Goal: Transaction & Acquisition: Complete application form

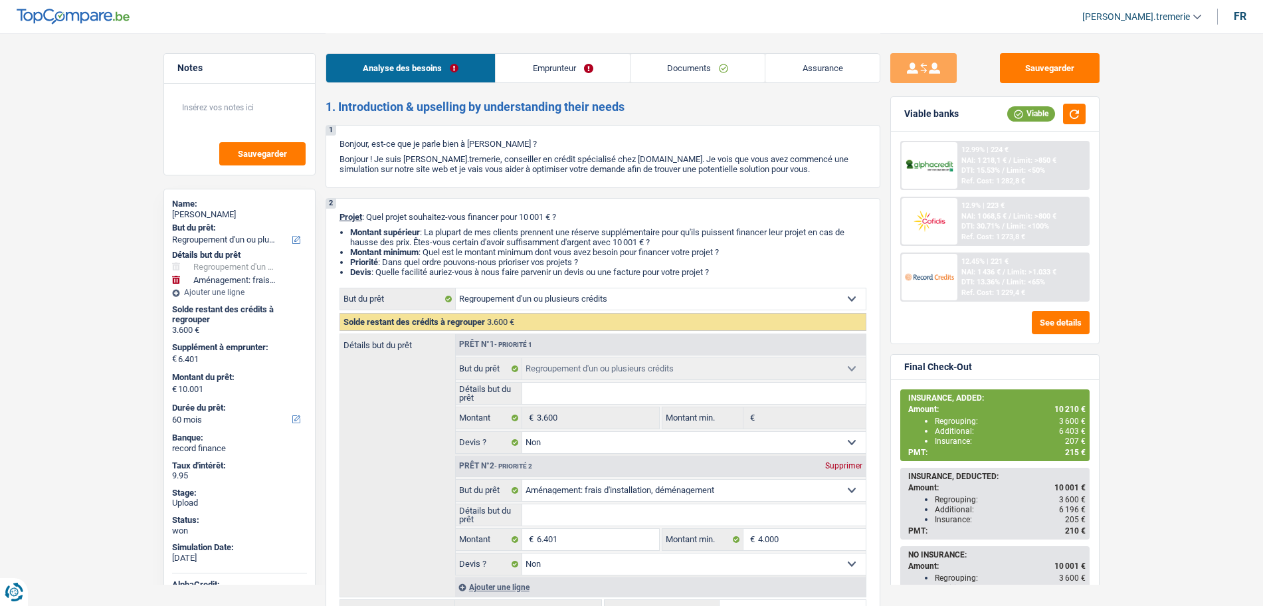
select select "refinancing"
select select "movingOrInstallation"
select select "60"
select select "refinancing"
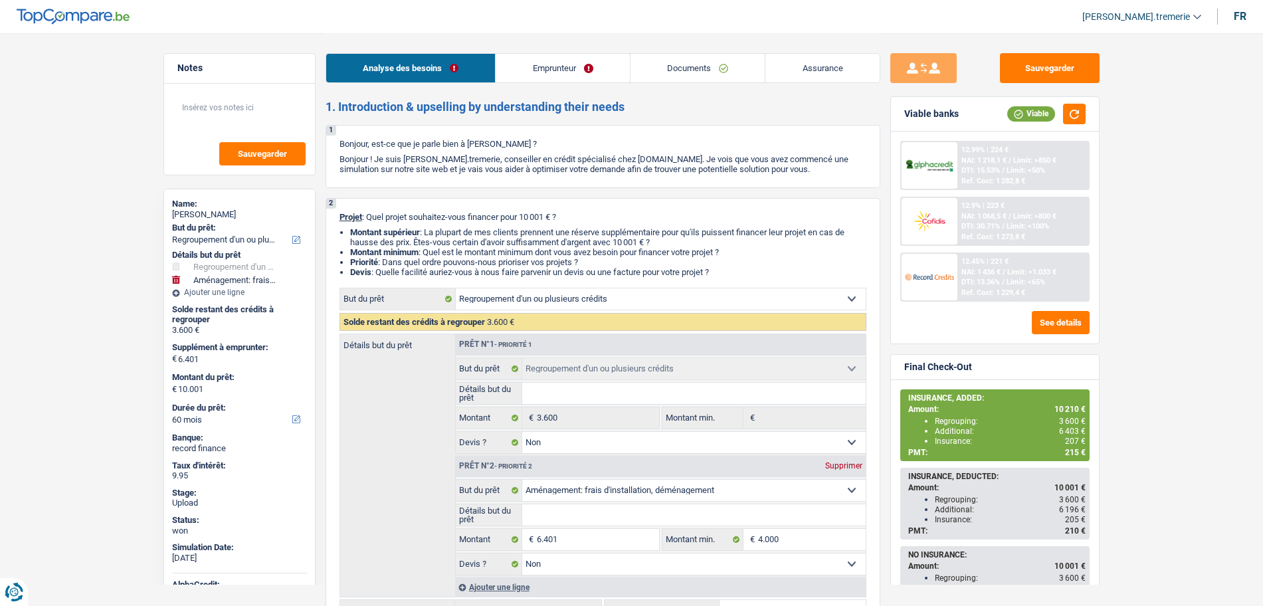
select select "refinancing"
select select "false"
select select "movingOrInstallation"
select select "false"
select select "60"
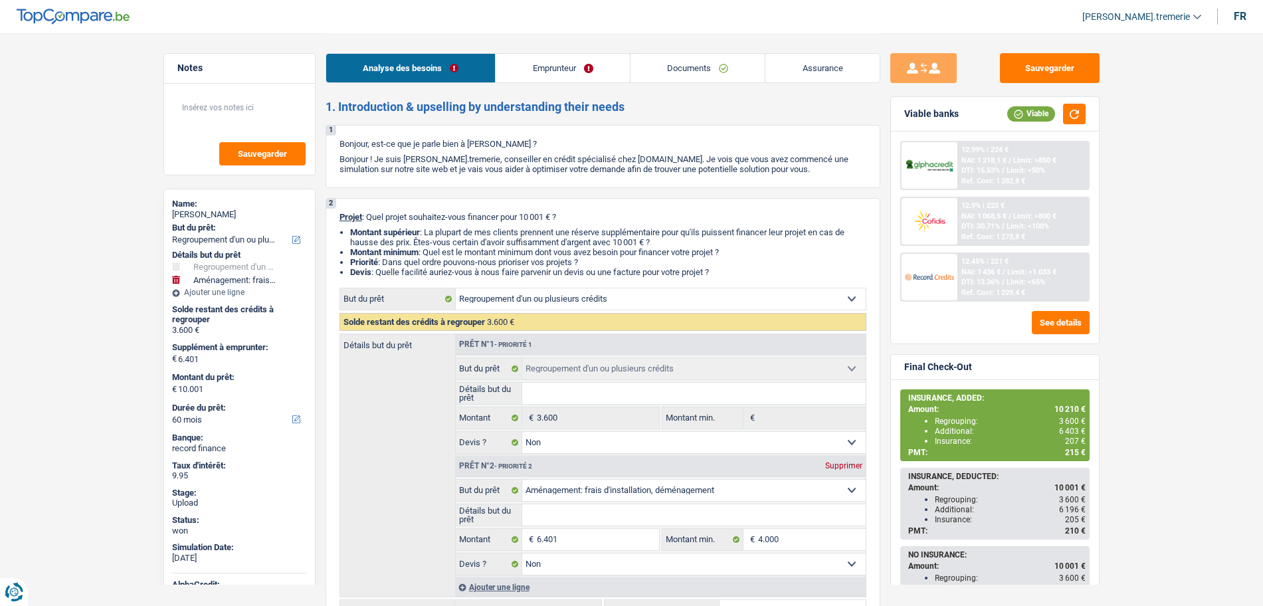
select select "worker"
select select "netSalary"
select select "mealVouchers"
select select "liveWithParents"
select select "personalLoan"
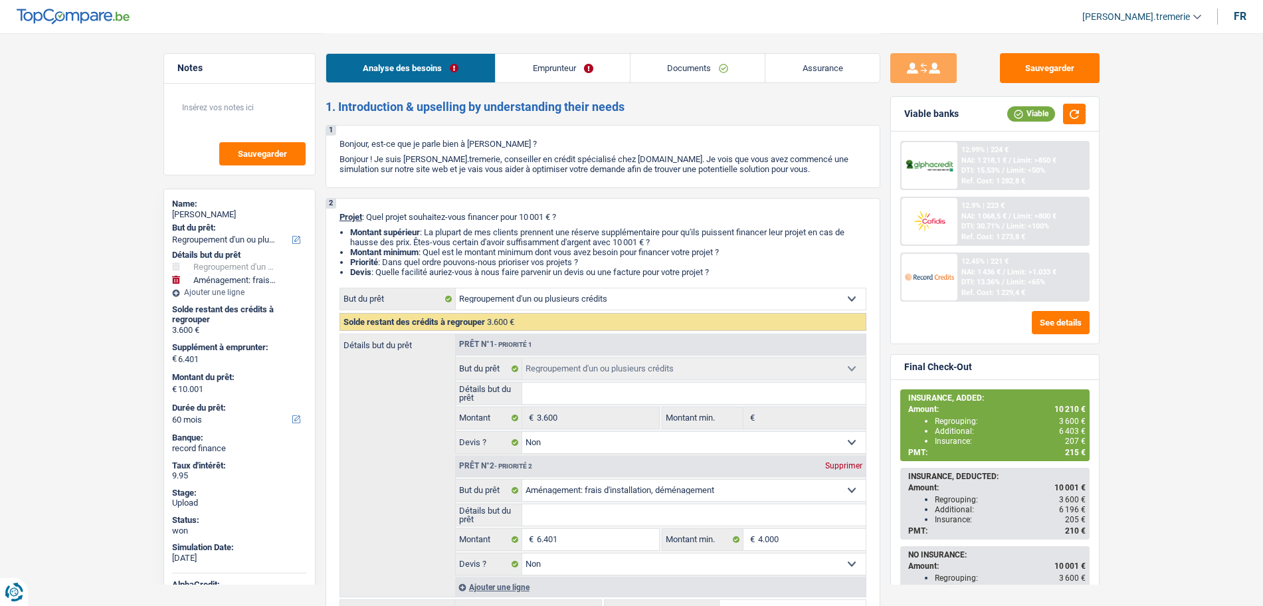
select select "homeFurnishingOrRelocation"
select select "48"
select select "refinancing"
select select "false"
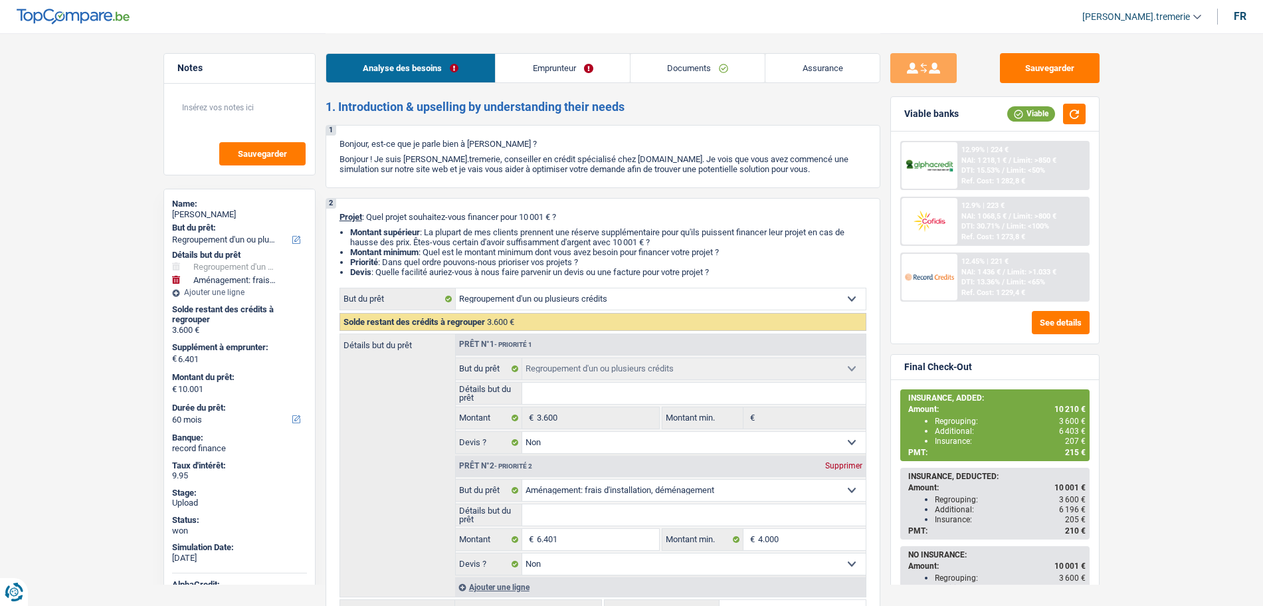
select select "movingOrInstallation"
select select "false"
select select "60"
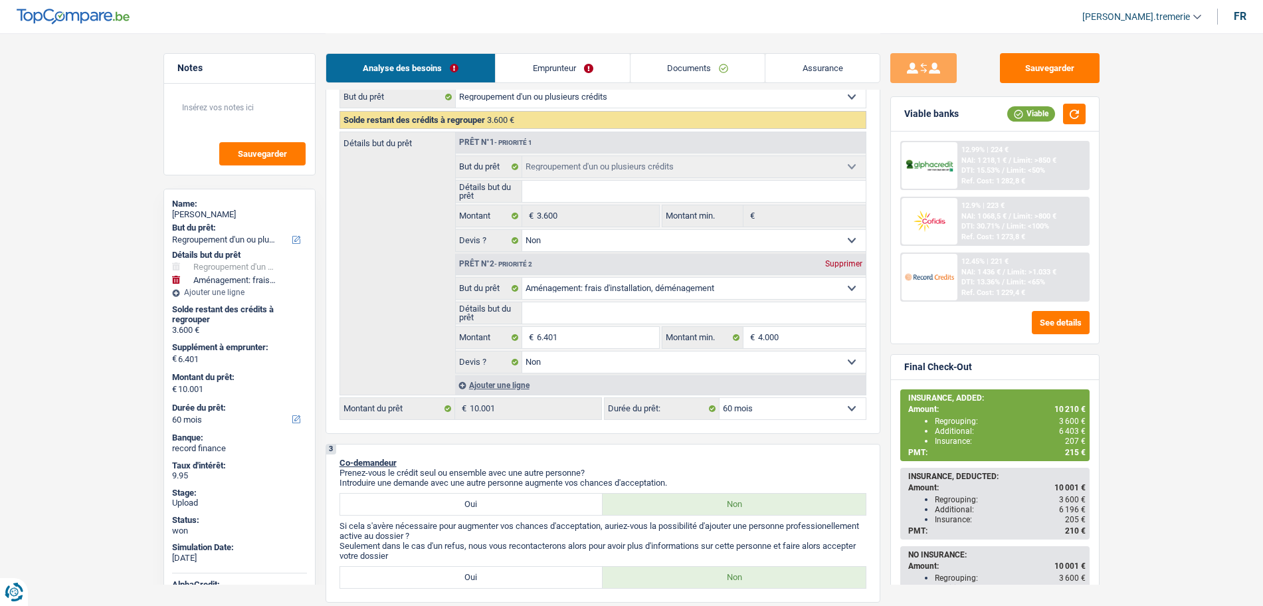
click at [502, 383] on div "Ajouter une ligne" at bounding box center [660, 384] width 411 height 19
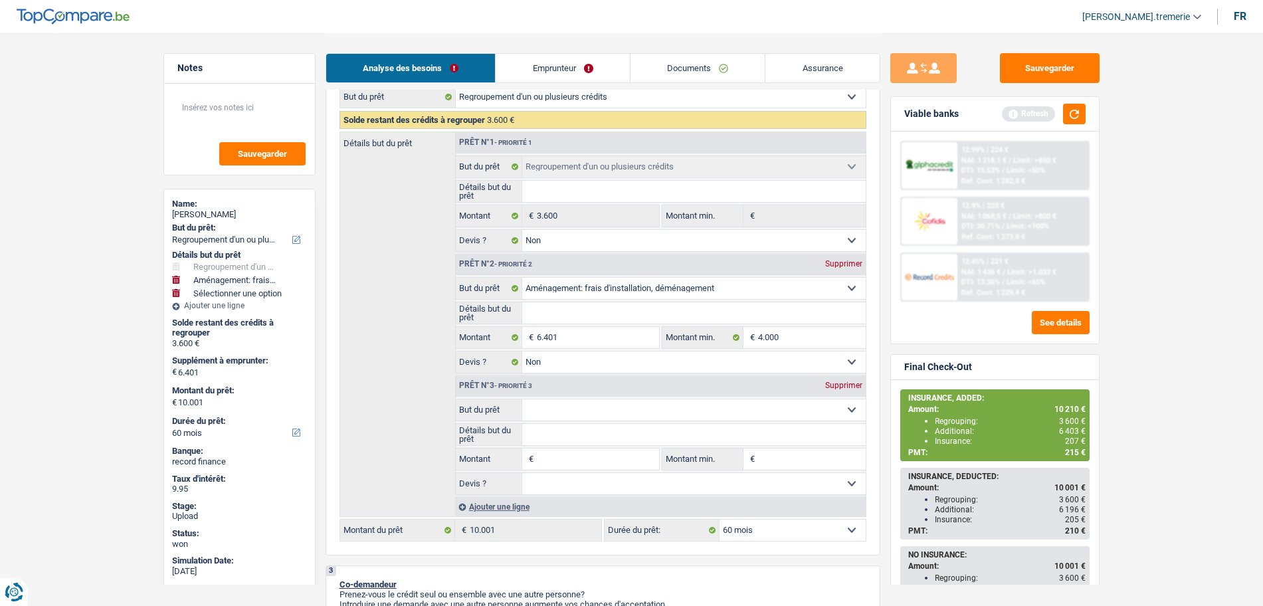
click at [559, 406] on select "Confort maison: meubles, textile, peinture, électroménager, outillage non-profe…" at bounding box center [694, 409] width 344 height 21
select select "insurance"
click at [522, 399] on select "Confort maison: meubles, textile, peinture, électroménager, outillage non-profe…" at bounding box center [694, 409] width 344 height 21
select select "insurance"
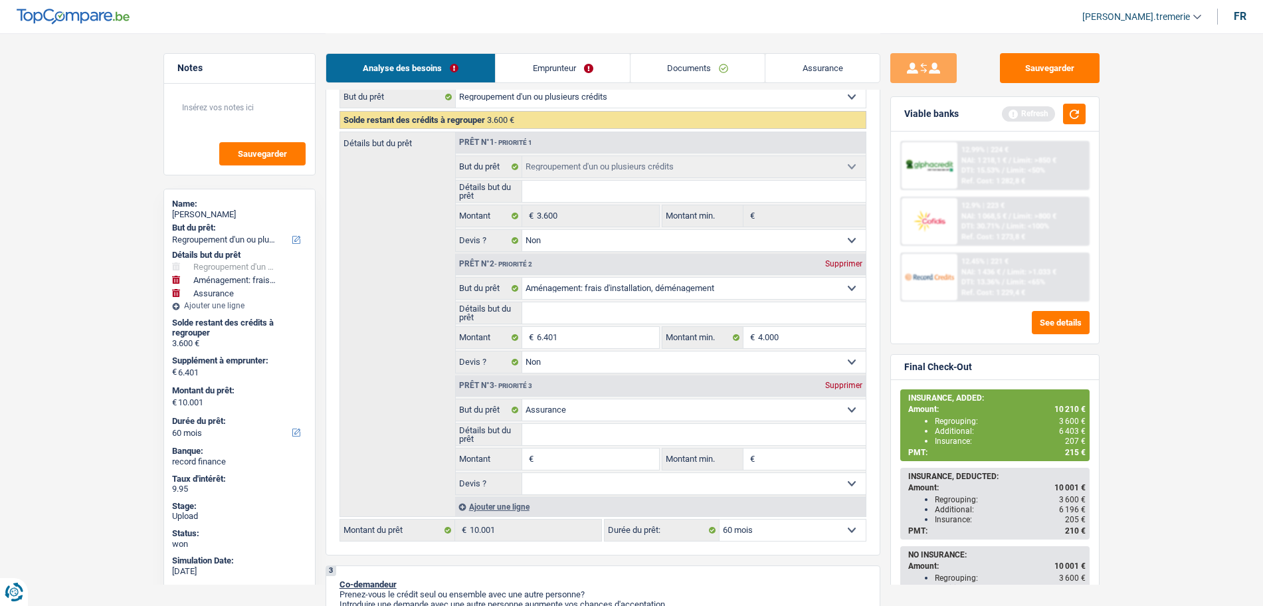
click at [556, 460] on input "Montant" at bounding box center [598, 458] width 122 height 21
type input "2"
type input "20"
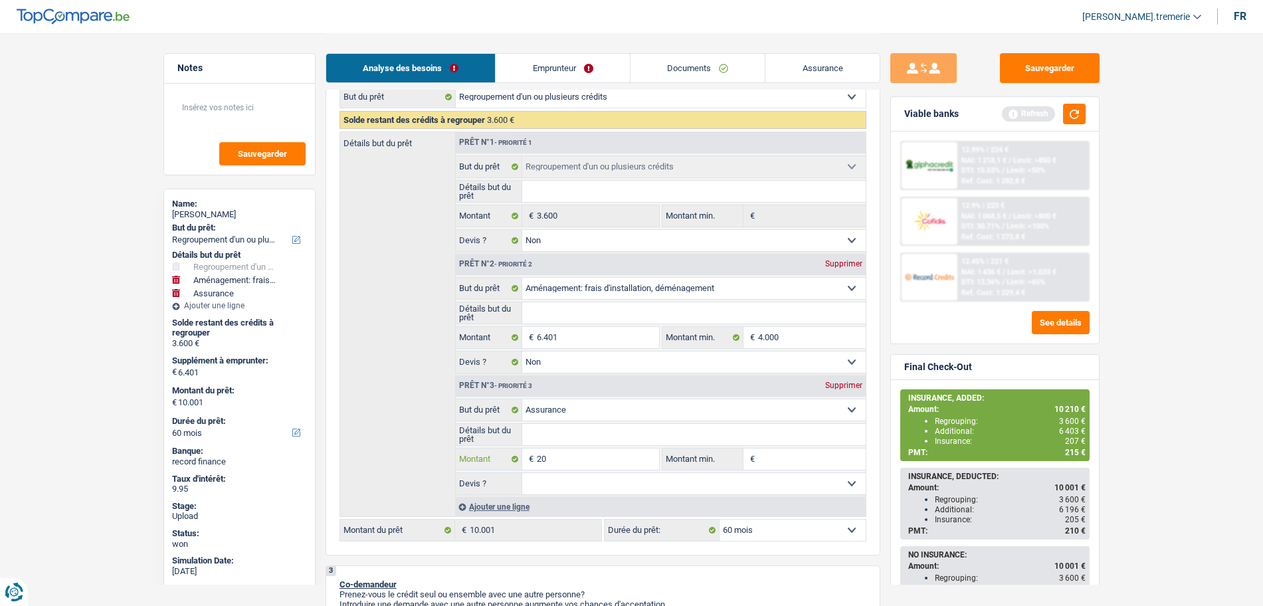
type input "209"
type input "6.610"
type input "10.210"
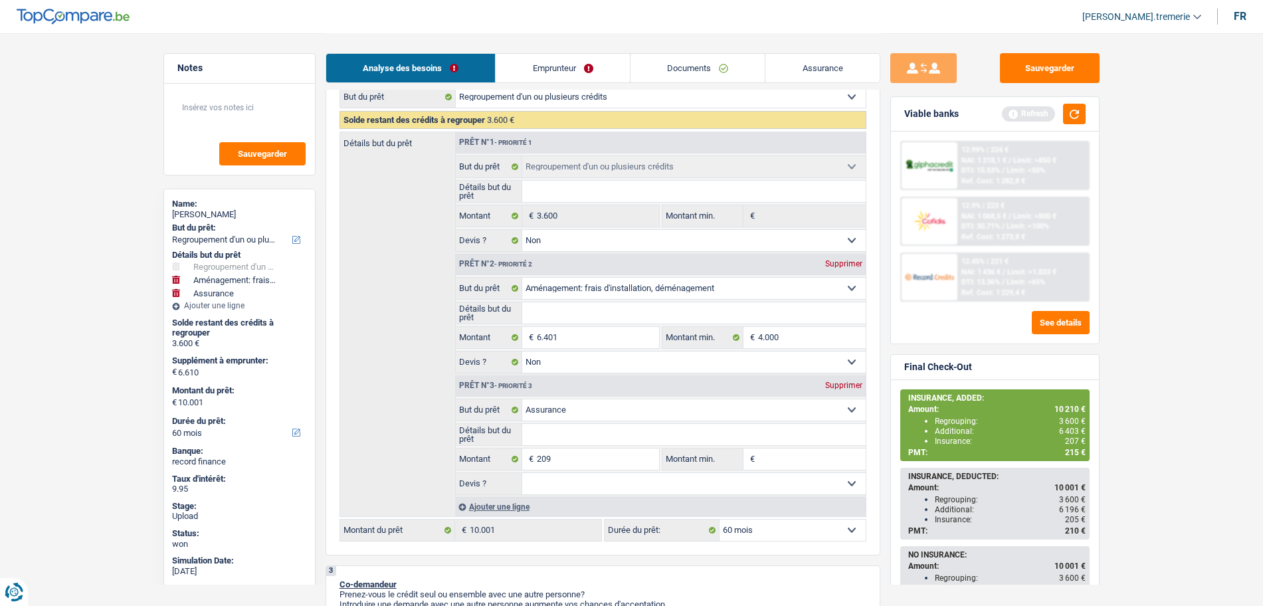
type input "10.210"
click at [961, 287] on div "12.45% | 226 € NAI: 1 431,4 € / Limit: >1.033 € DTI: 13.64% / Limit: <65% Ref. …" at bounding box center [1022, 277] width 131 height 47
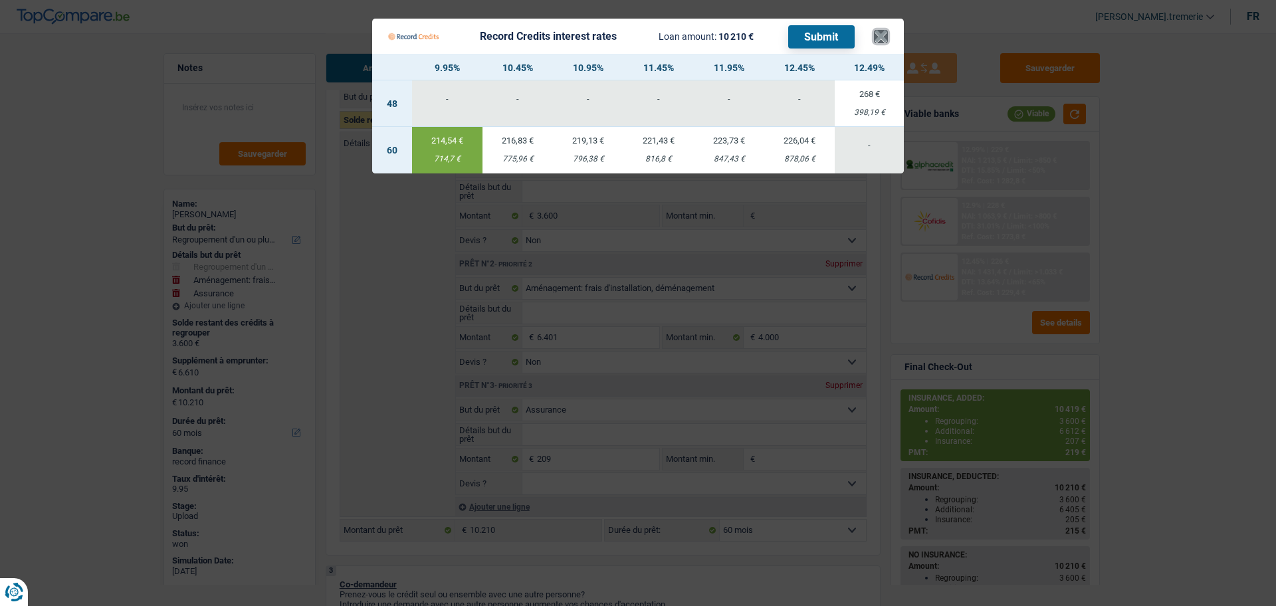
click at [884, 39] on button "×" at bounding box center [881, 36] width 14 height 13
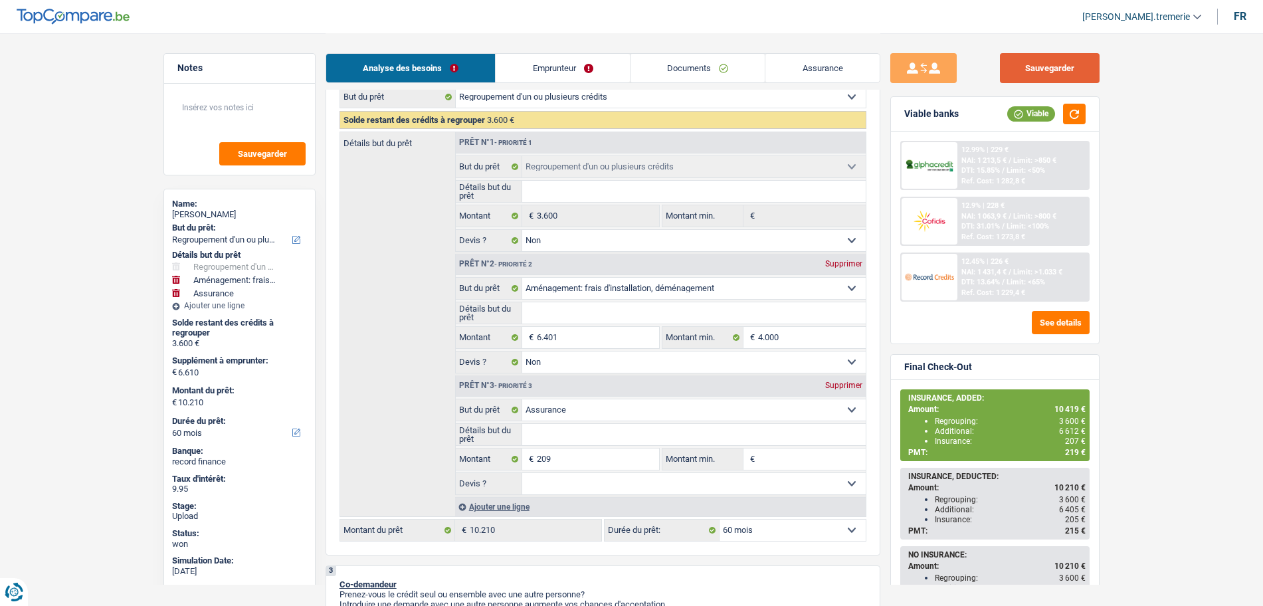
click at [1062, 78] on button "Sauvegarder" at bounding box center [1050, 68] width 100 height 30
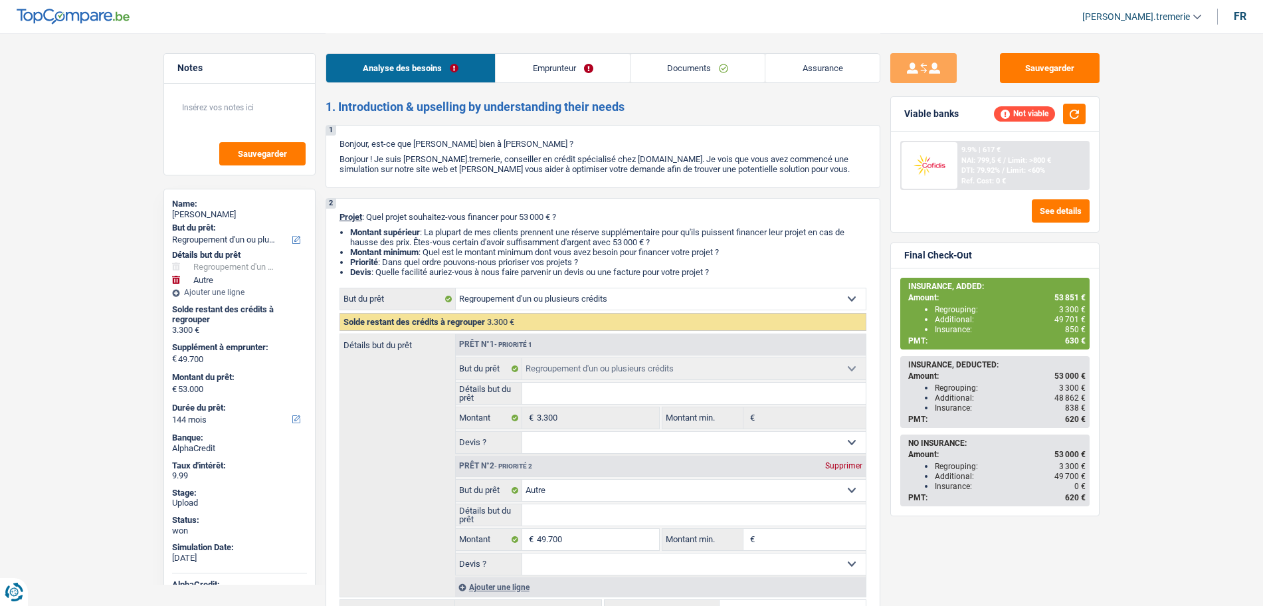
select select "refinancing"
select select "other"
select select "144"
select select "refinancing"
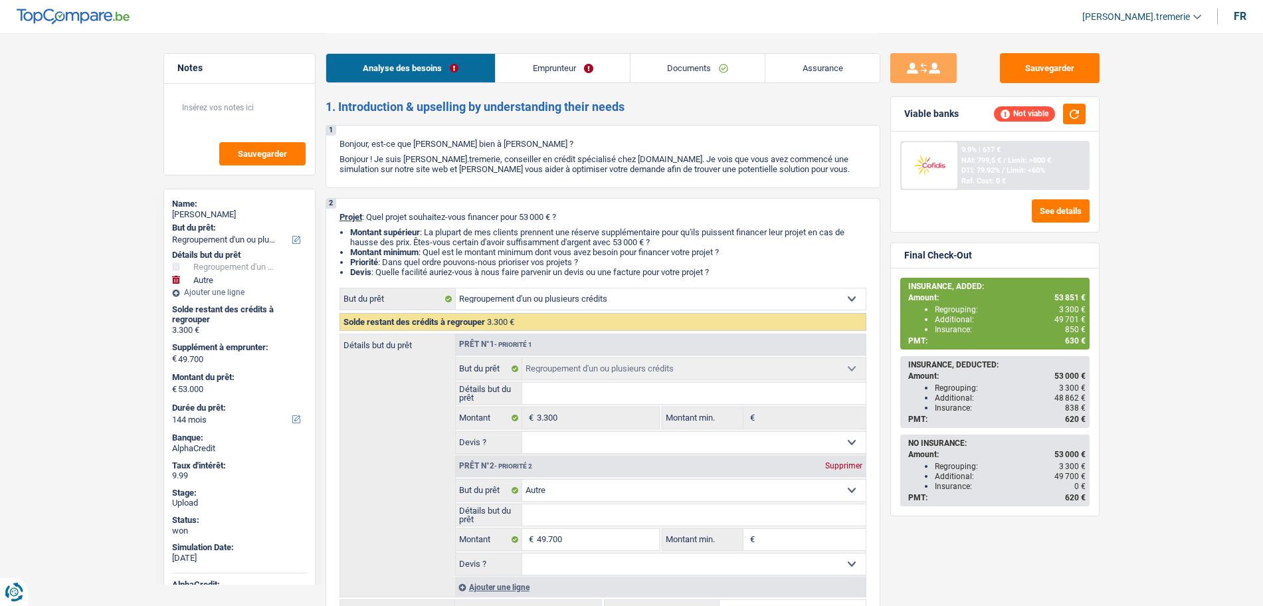
select select "refinancing"
select select "other"
select select "144"
select select "privateEmployee"
select select "netSalary"
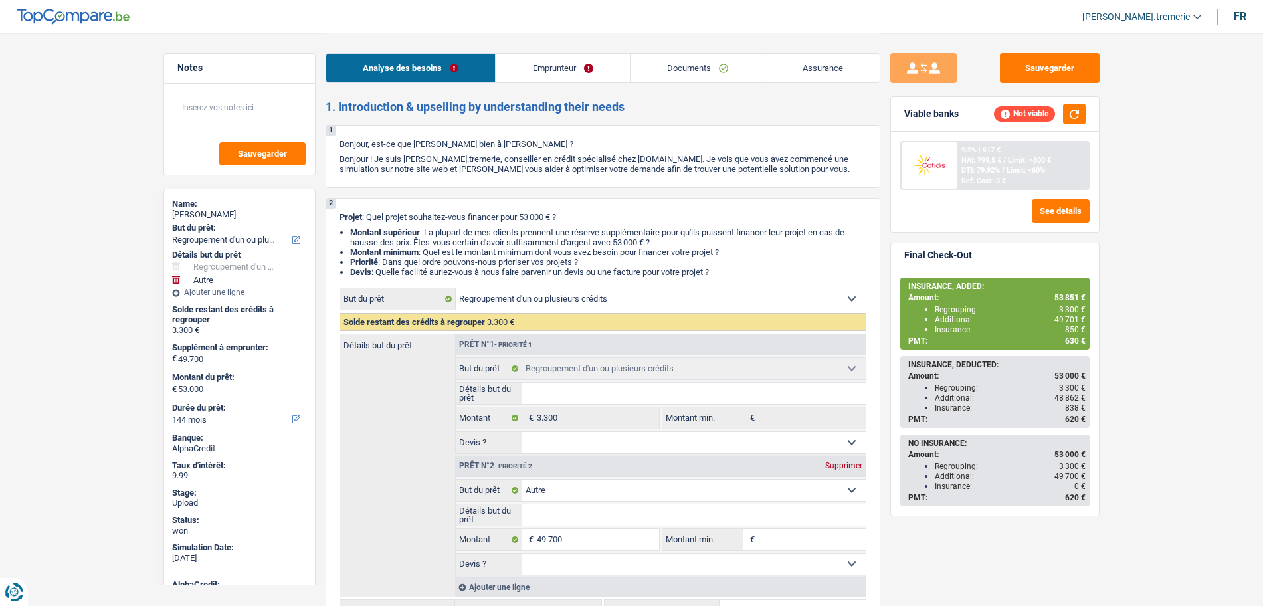
select select "rentalIncome"
select select "mealVouchers"
select select "ownerWithMortgage"
select select "mortgage"
select select "300"
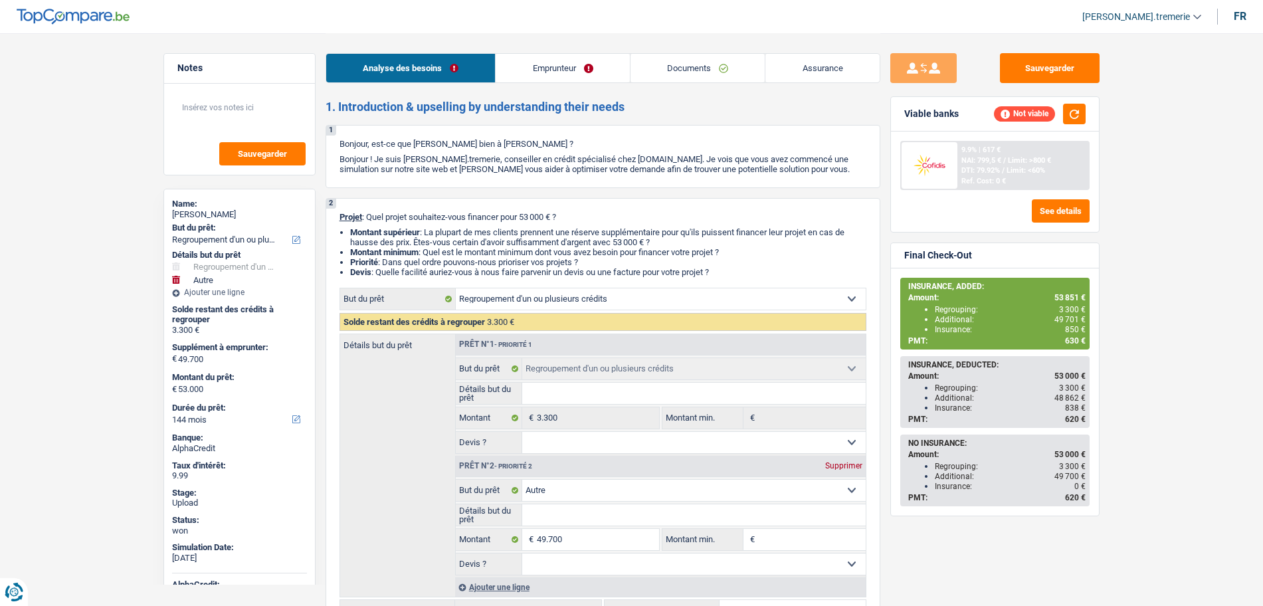
select select "mortgage"
select select "300"
select select "mortgage"
select select "300"
select select "cardOrCredit"
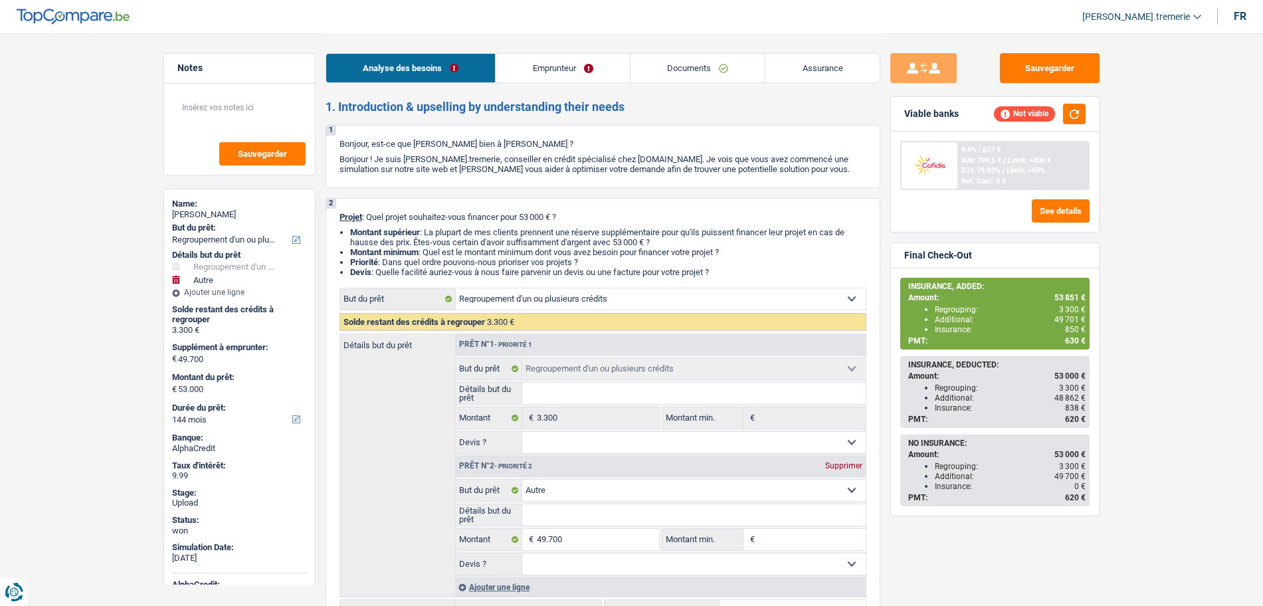
select select "personalLoan"
select select "other"
select select "84"
select select "cardOrCredit"
select select "refinancing"
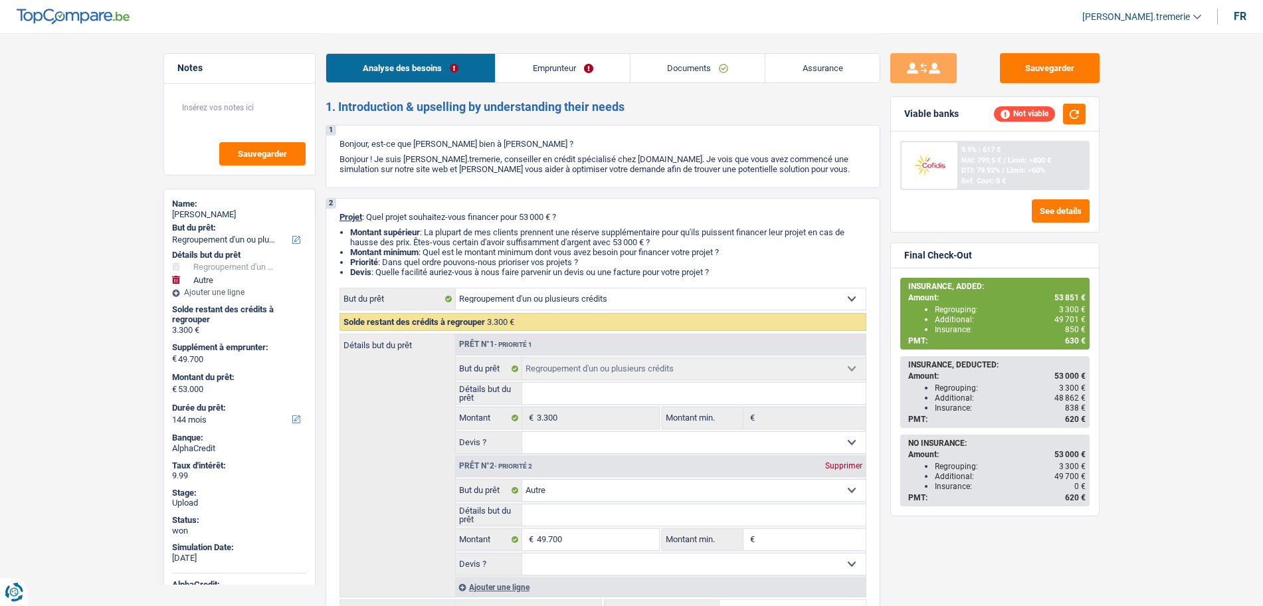
select select "refinancing"
select select "other"
select select "144"
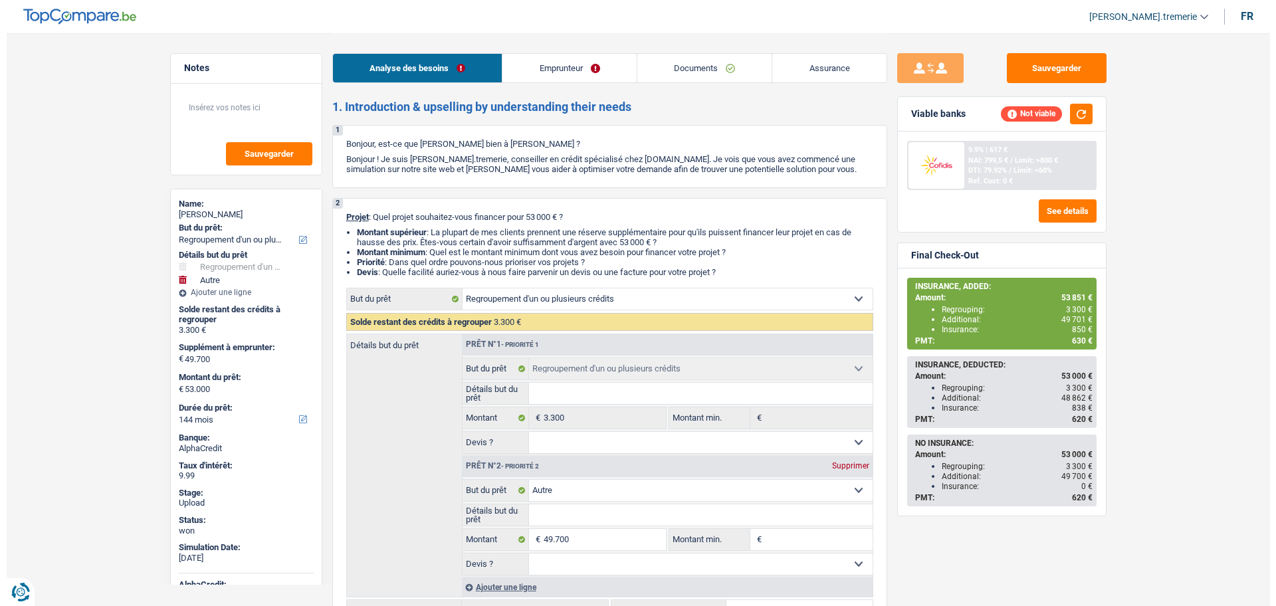
scroll to position [159, 0]
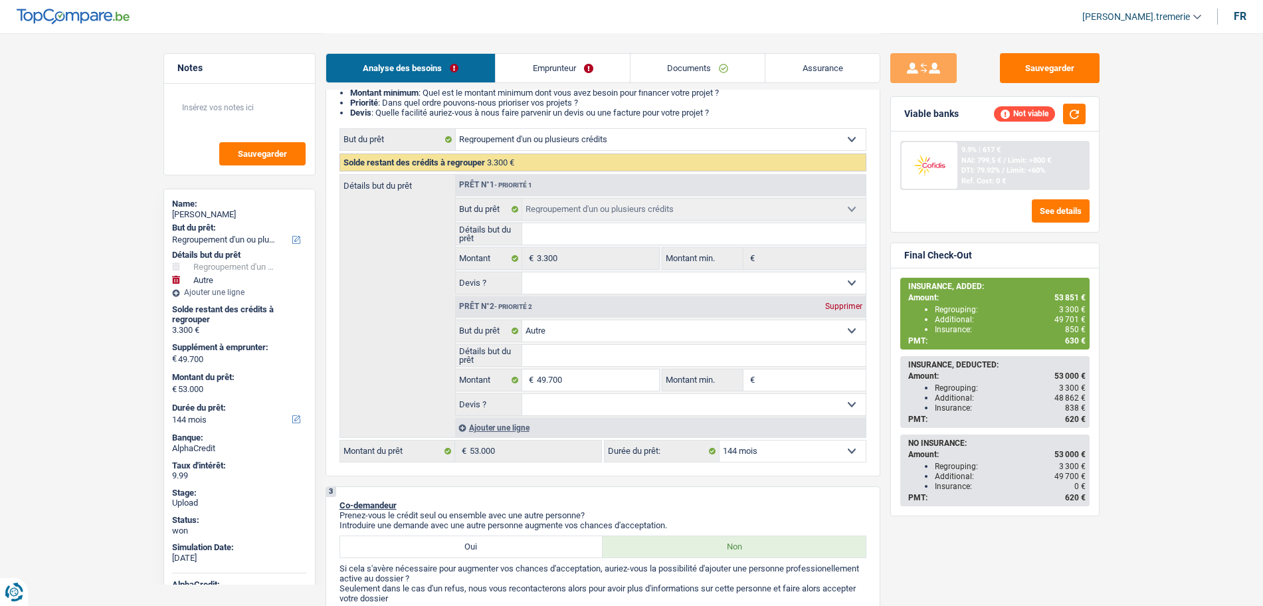
click at [784, 456] on select "12 mois 18 mois 24 mois 30 mois 36 mois 42 mois 48 mois 60 mois 72 mois 84 mois…" at bounding box center [793, 451] width 146 height 21
select select "120"
click at [720, 441] on select "12 mois 18 mois 24 mois 30 mois 36 mois 42 mois 48 mois 60 mois 72 mois 84 mois…" at bounding box center [793, 451] width 146 height 21
select select "120"
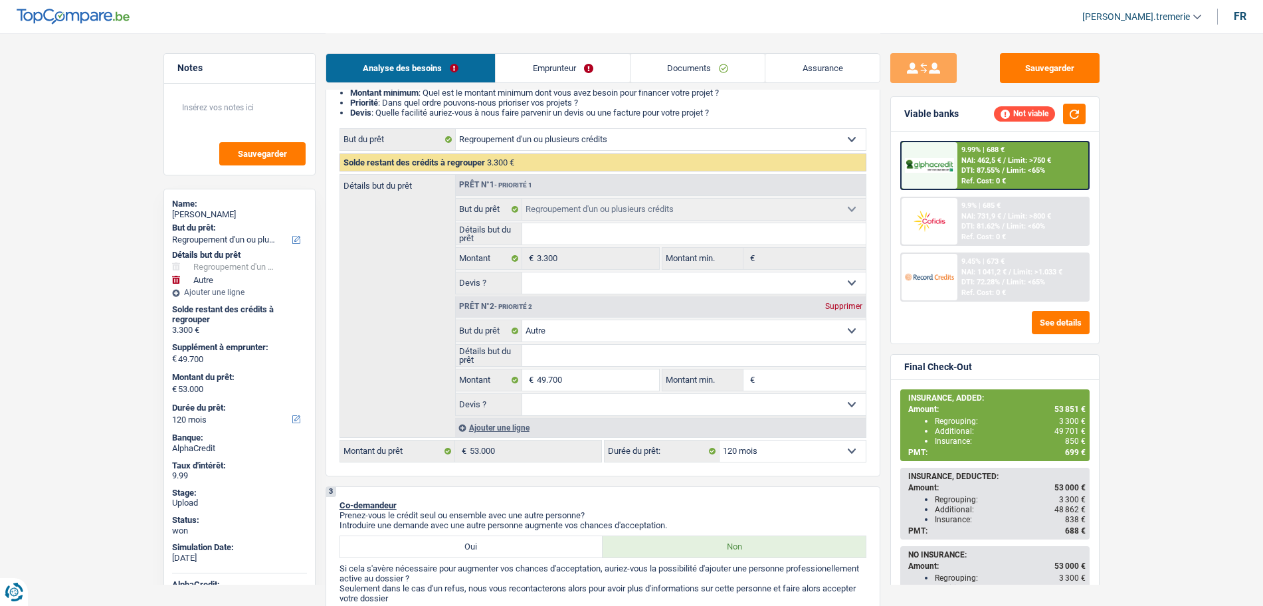
click at [961, 237] on div "Ref. Cost: 0 €" at bounding box center [983, 237] width 45 height 9
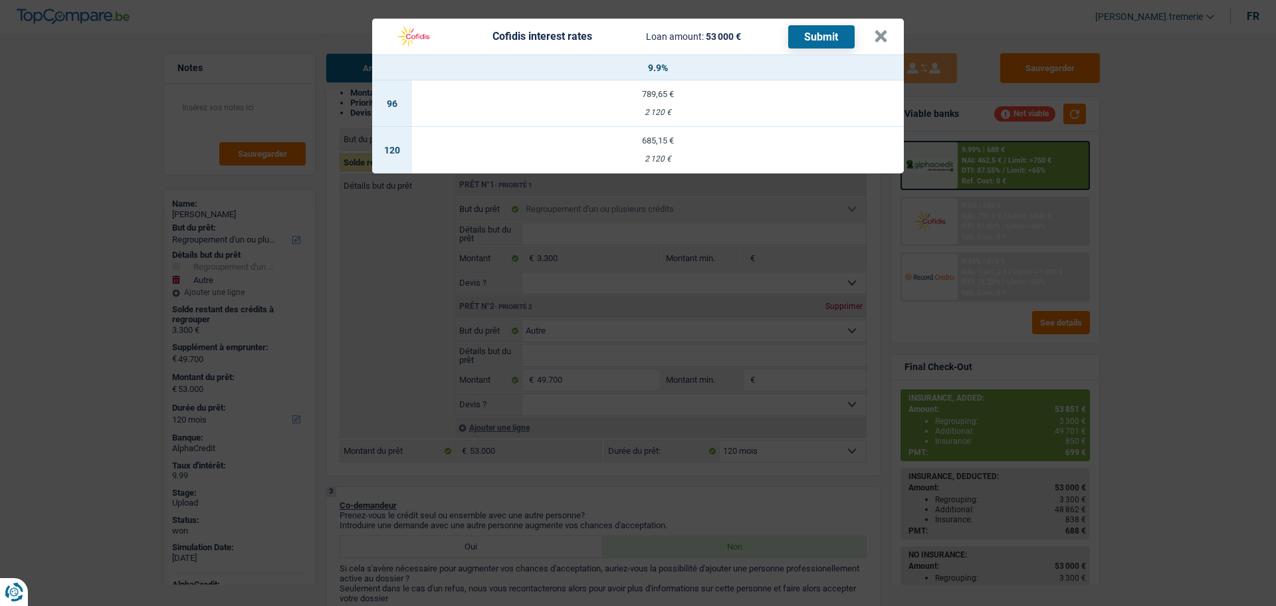
click at [756, 141] on div "685,15 €" at bounding box center [658, 140] width 492 height 9
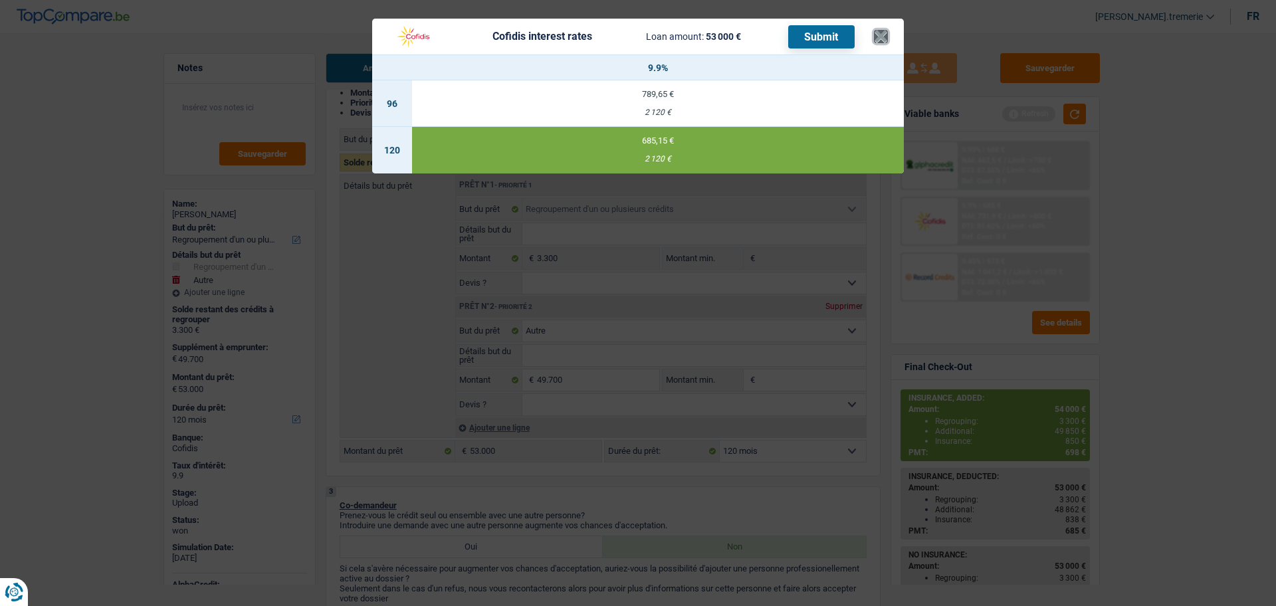
click at [874, 31] on button "×" at bounding box center [881, 36] width 14 height 13
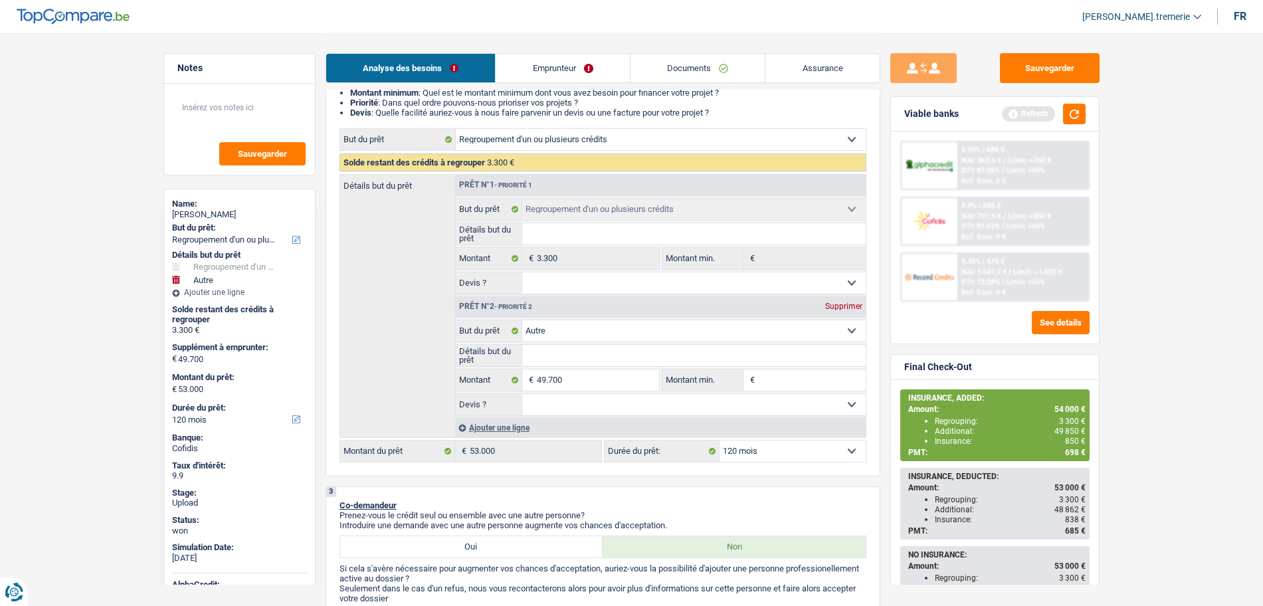
click at [1050, 305] on div "9.99% | 688 € NAI: 462,5 € / Limit: >750 € DTI: 87.55% / Limit: <65% Ref. Cost:…" at bounding box center [995, 238] width 208 height 212
click at [1051, 321] on button "See details" at bounding box center [1061, 322] width 58 height 23
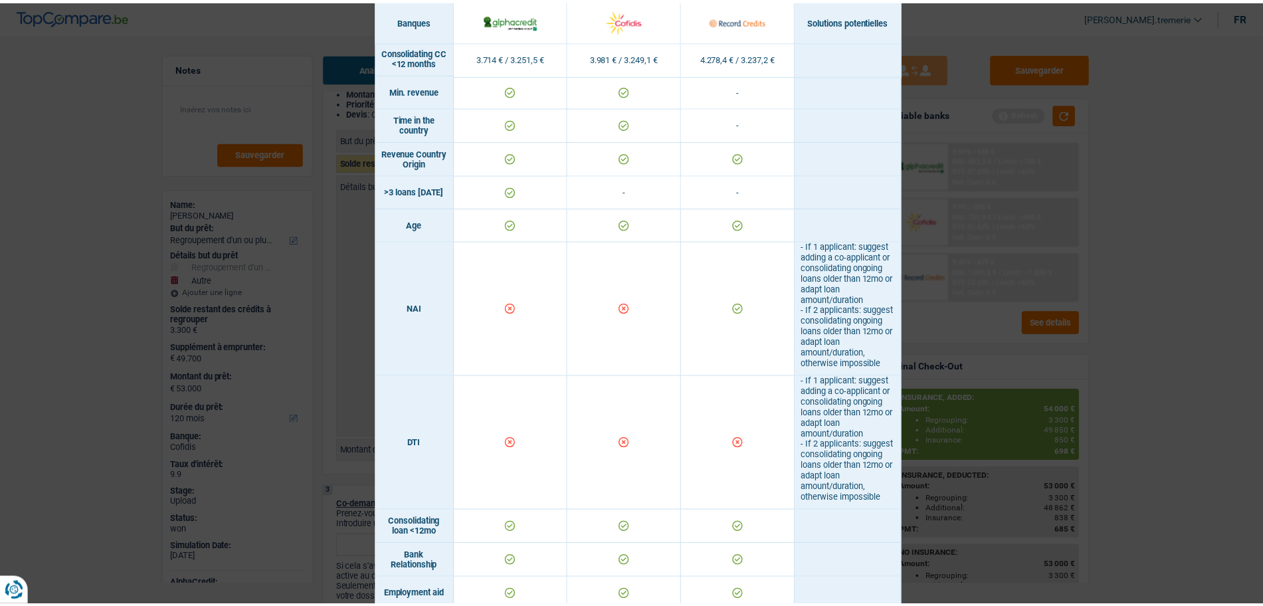
scroll to position [0, 0]
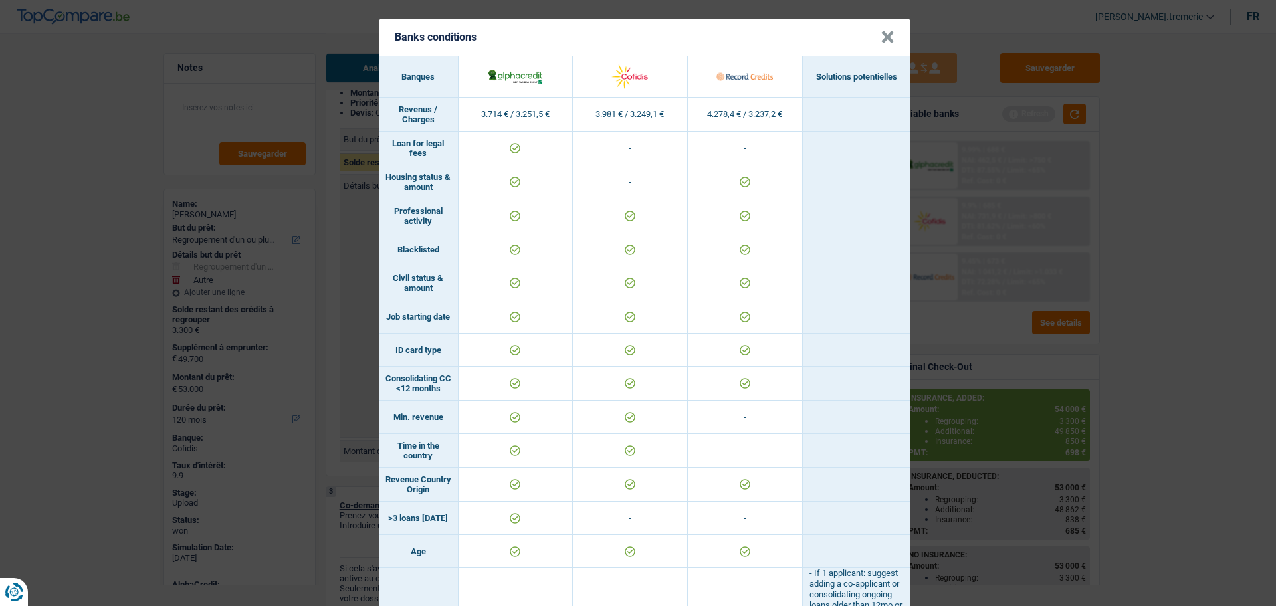
click at [880, 36] on button "×" at bounding box center [887, 37] width 14 height 13
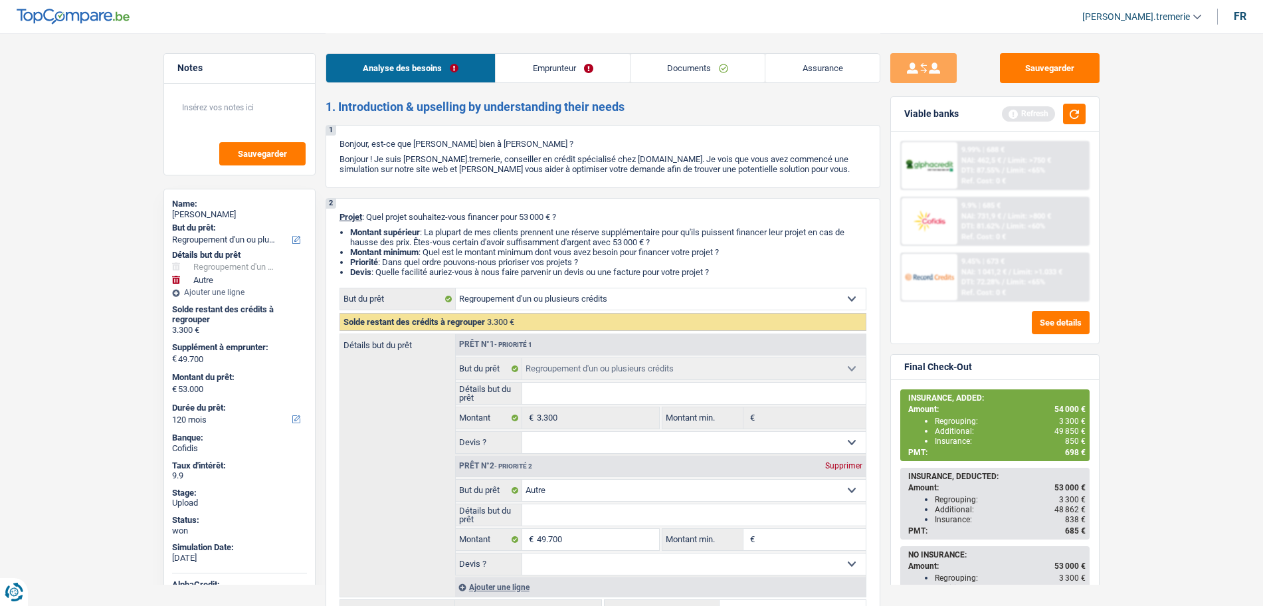
click at [574, 68] on link "Emprunteur" at bounding box center [563, 68] width 134 height 29
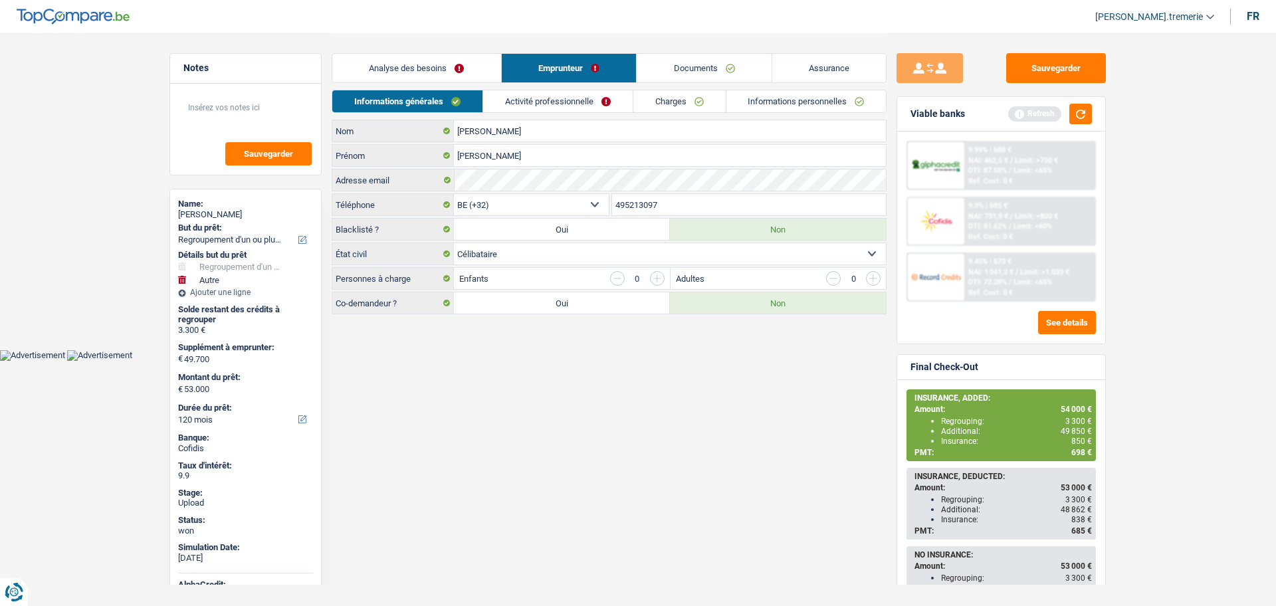
click at [581, 108] on link "Activité professionnelle" at bounding box center [557, 101] width 149 height 22
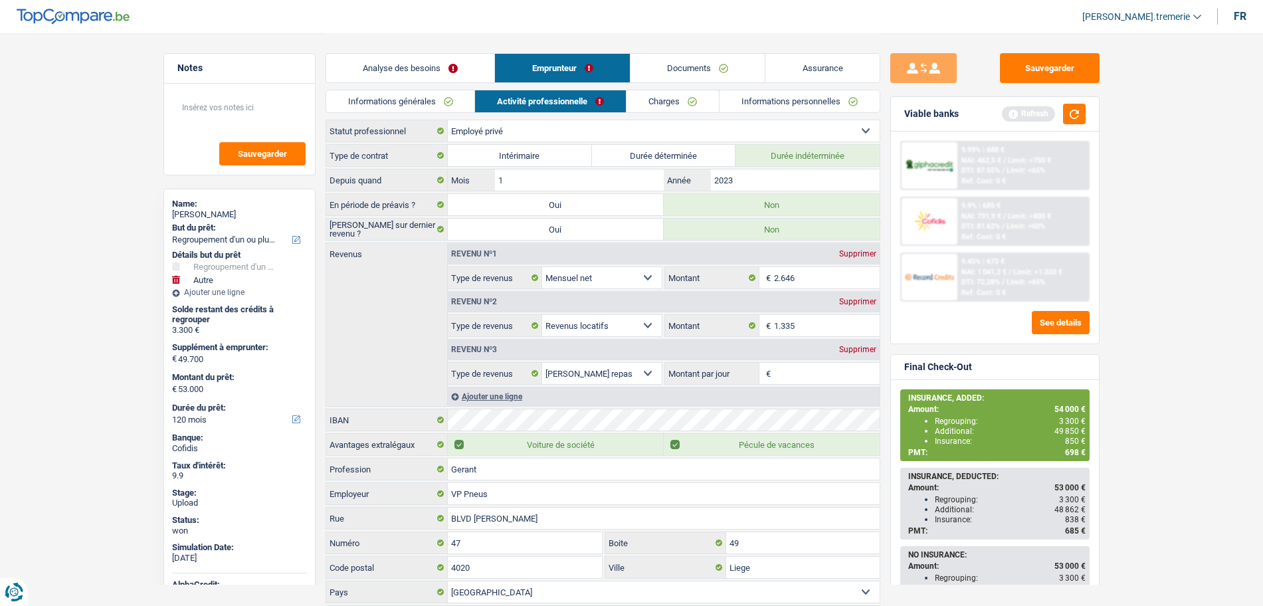
scroll to position [67, 0]
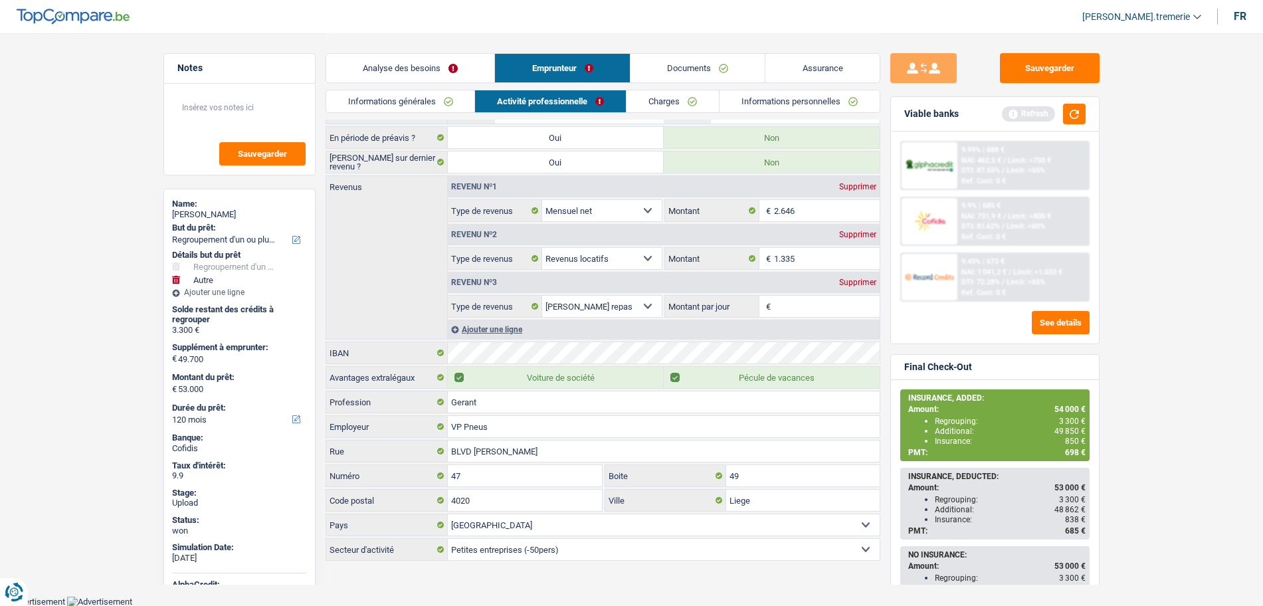
click at [656, 90] on li "Charges" at bounding box center [672, 101] width 93 height 23
click at [662, 101] on link "Charges" at bounding box center [673, 101] width 92 height 22
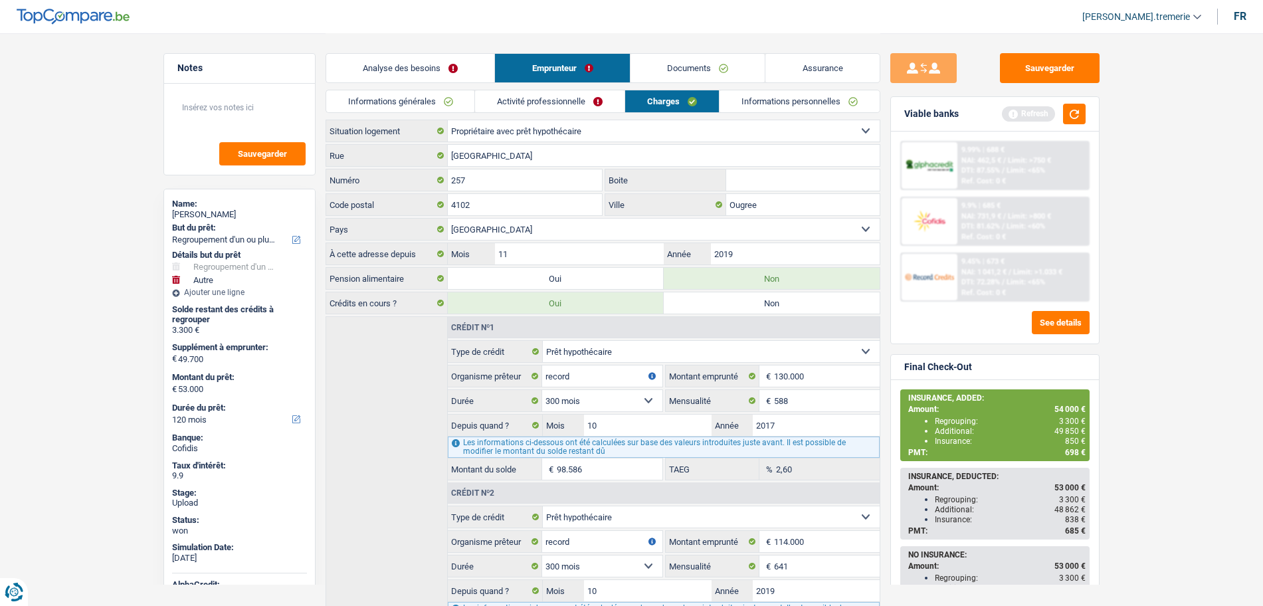
click at [688, 108] on link "Charges" at bounding box center [672, 101] width 94 height 22
click at [676, 102] on link "Charges" at bounding box center [672, 101] width 94 height 22
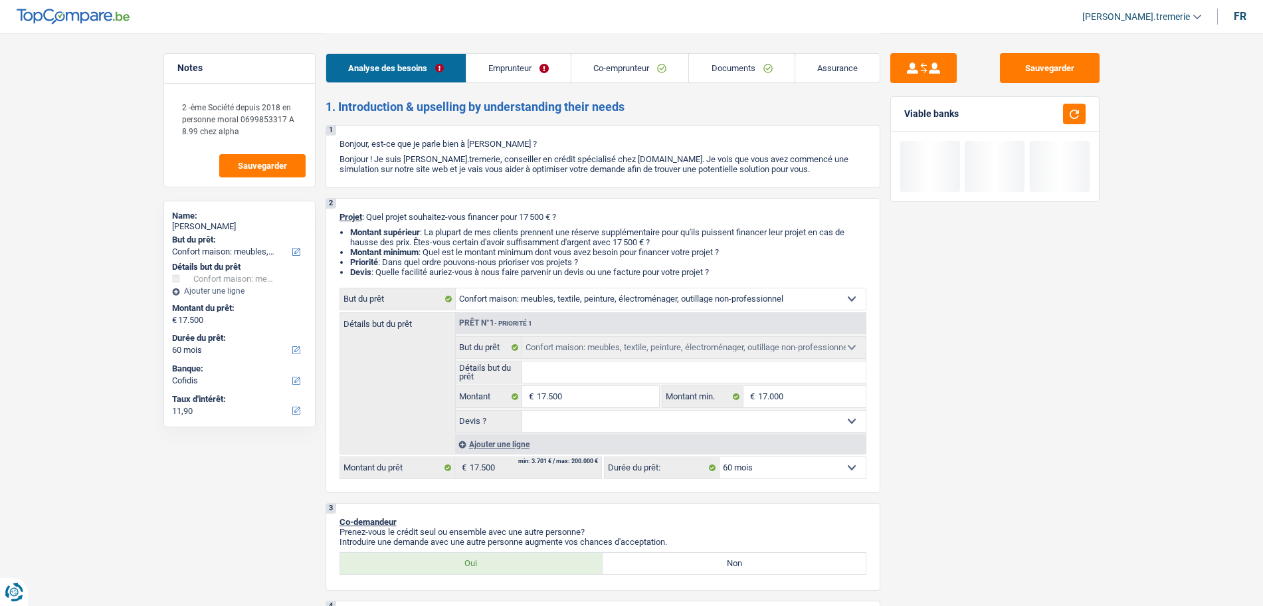
select select "household"
select select "60"
select select "household"
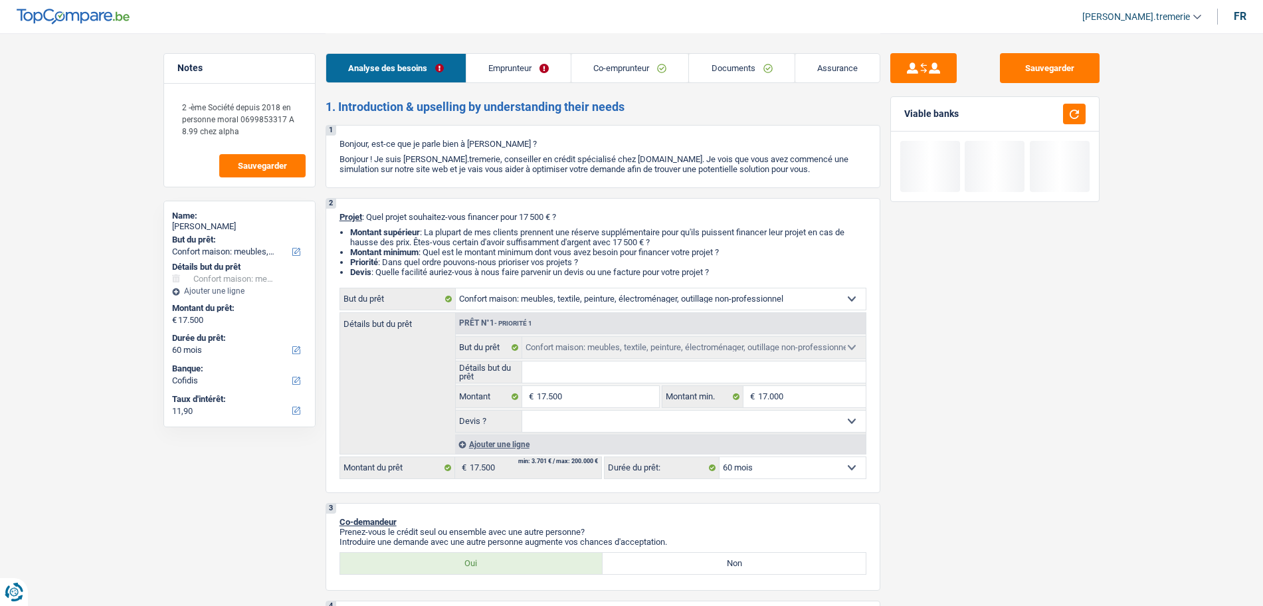
select select "60"
select select "independent"
select select "invalid"
select select "netSalary"
select select "disabilityPension"
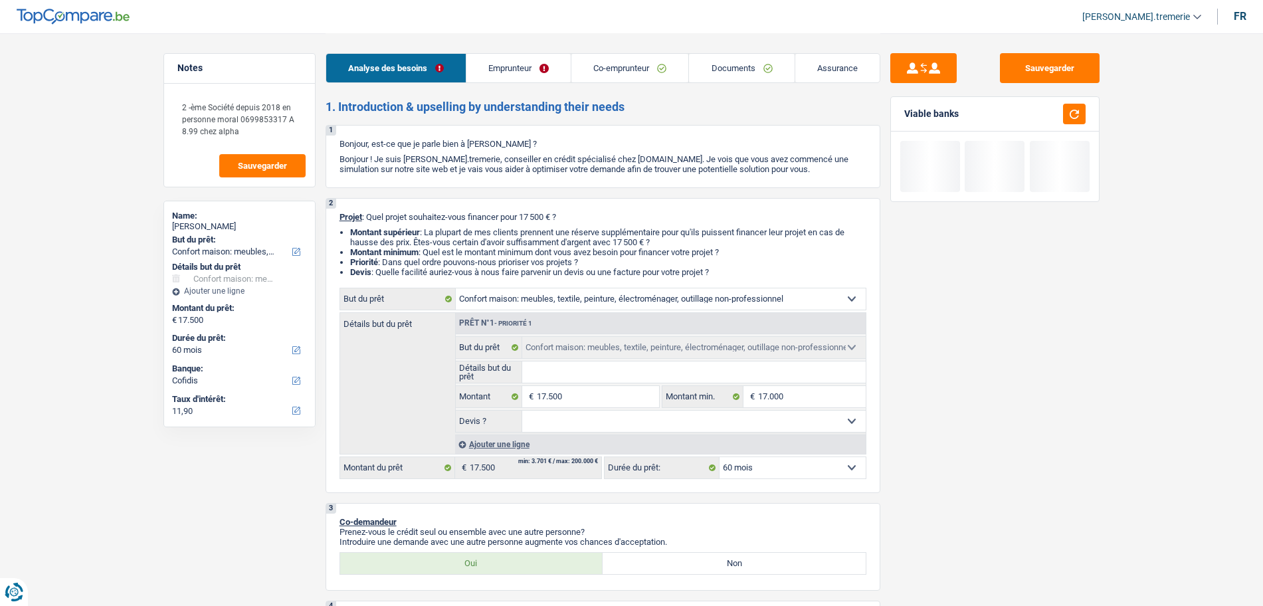
select select "rents"
select select "personalLoan"
select select "other"
select select "30"
select select "household"
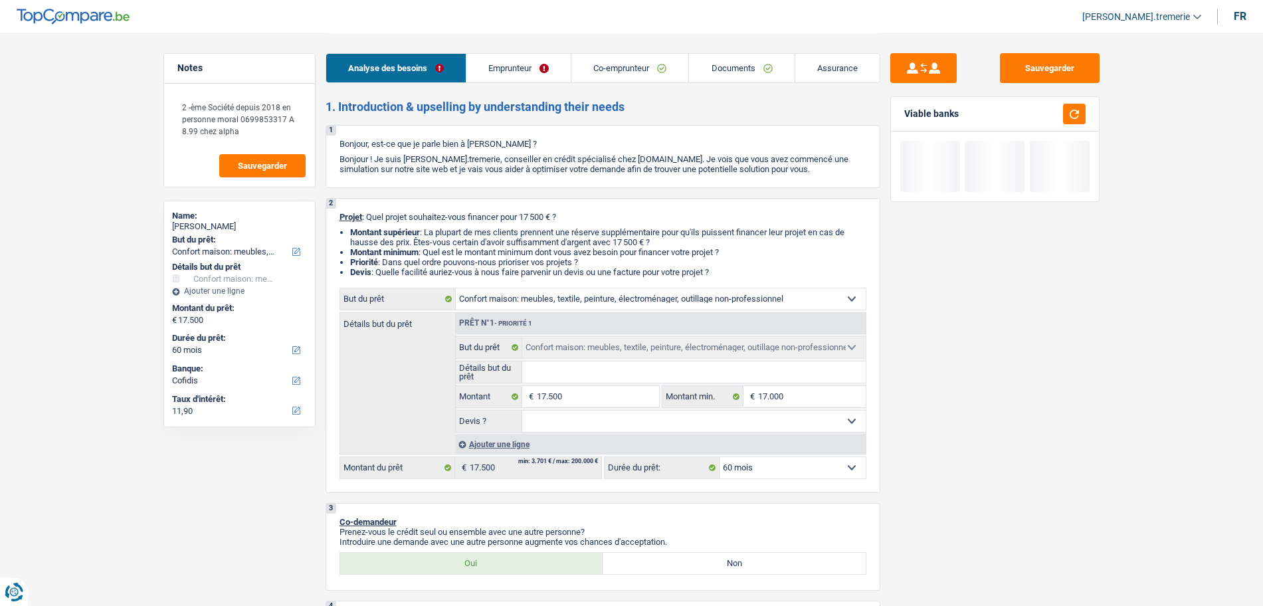
select select "household"
select select "60"
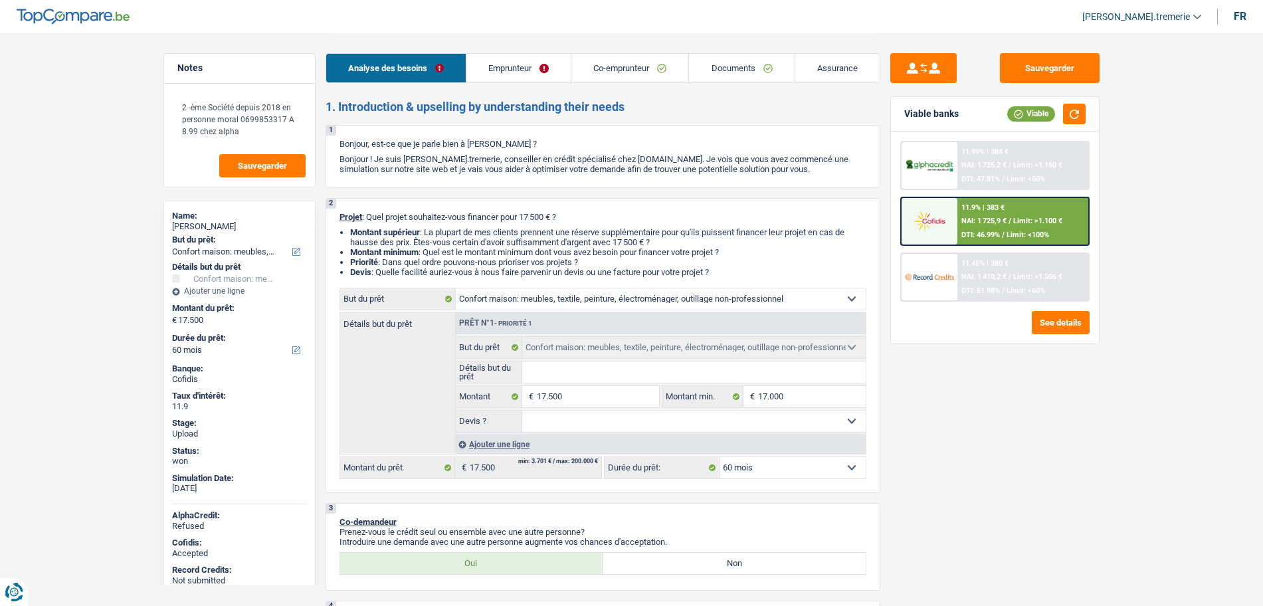
click at [974, 215] on div "11.9% | 383 € NAI: 1 725,9 € / Limit: >1.100 € DTI: 46.99% / Limit: <100%" at bounding box center [1022, 221] width 131 height 47
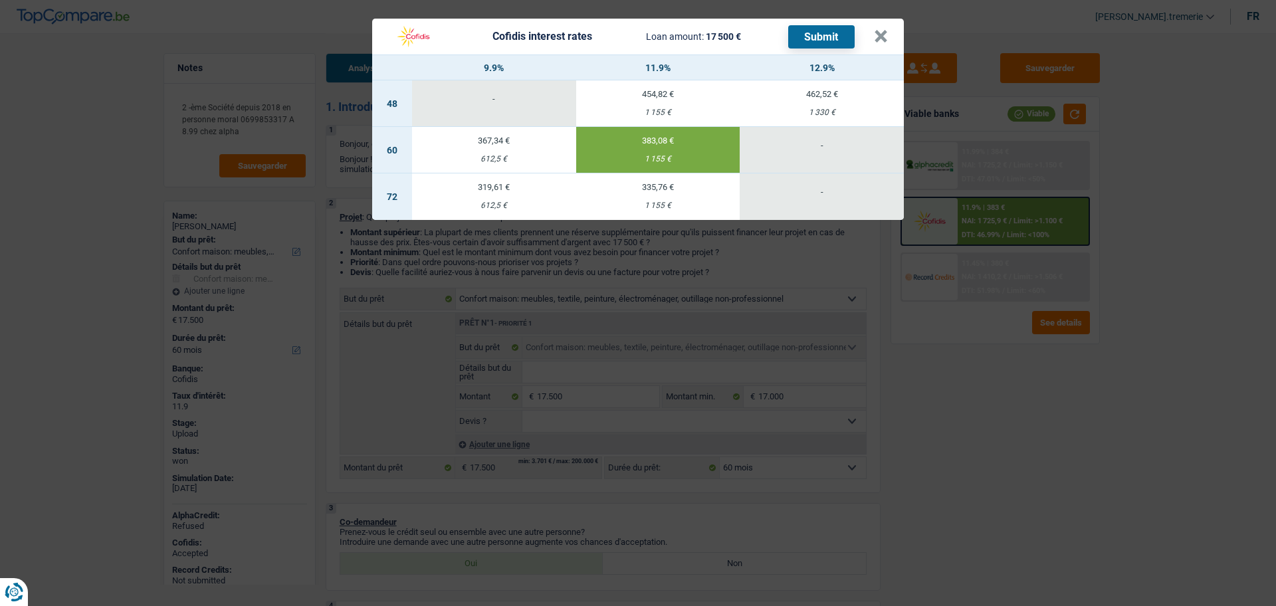
click at [518, 155] on div "612,5 €" at bounding box center [494, 159] width 164 height 9
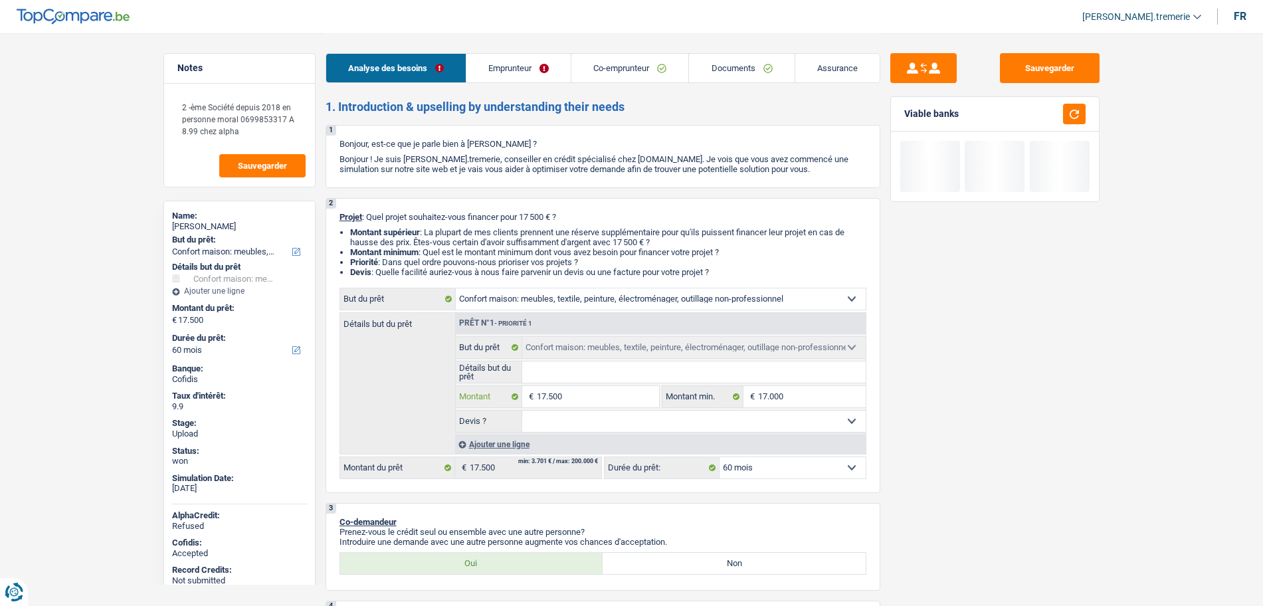
click at [556, 397] on input "17.500" at bounding box center [598, 396] width 122 height 21
type input "1.700"
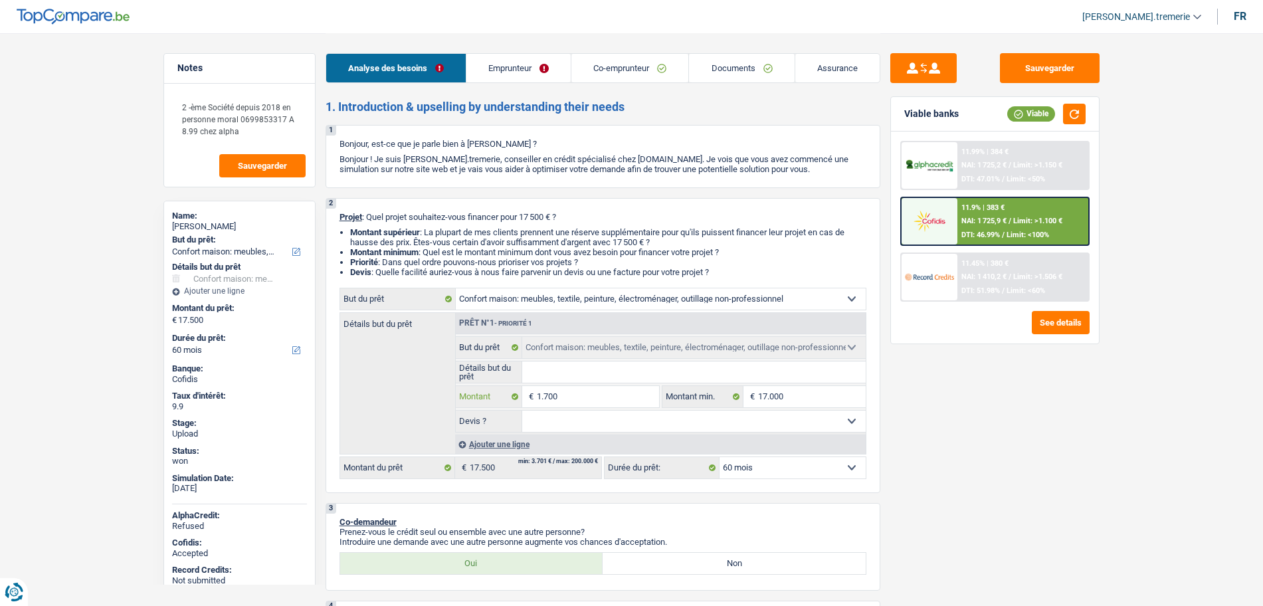
type input "17.000"
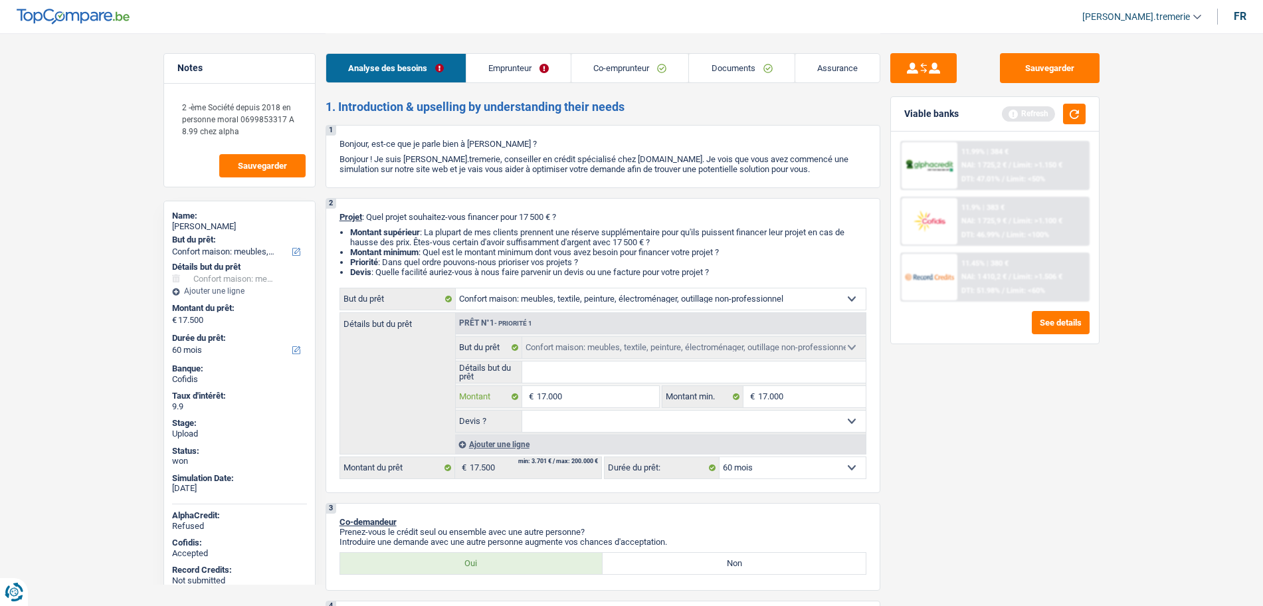
type input "17.000"
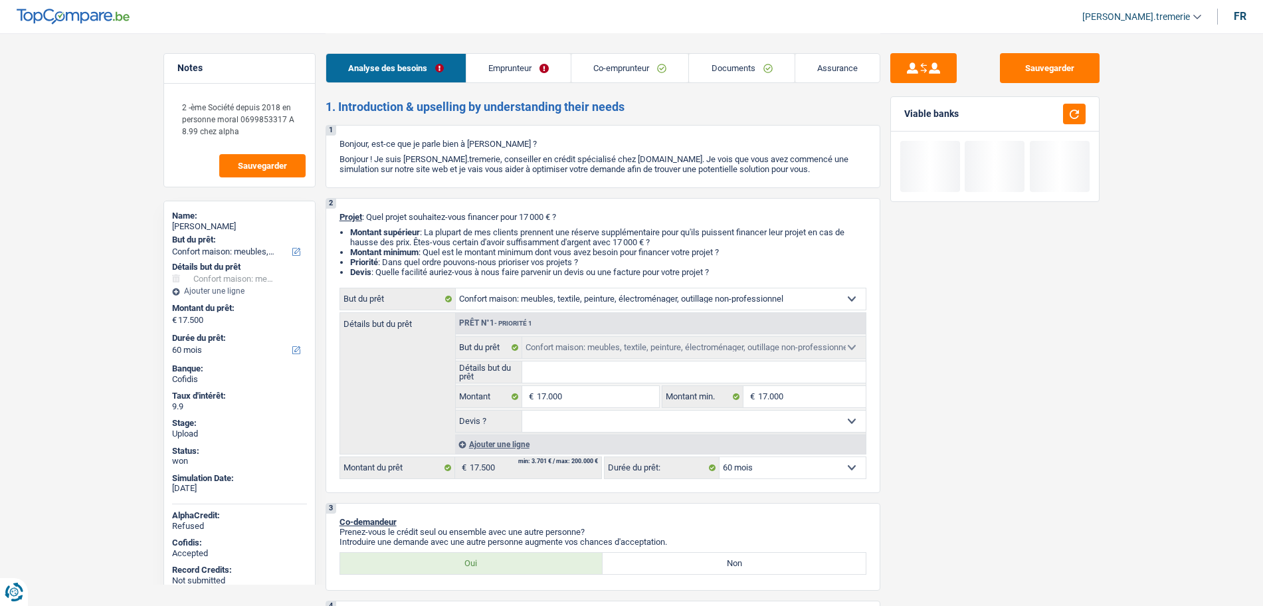
type input "17.000"
select select "84"
type input "17.000"
select select "84"
type input "17.000"
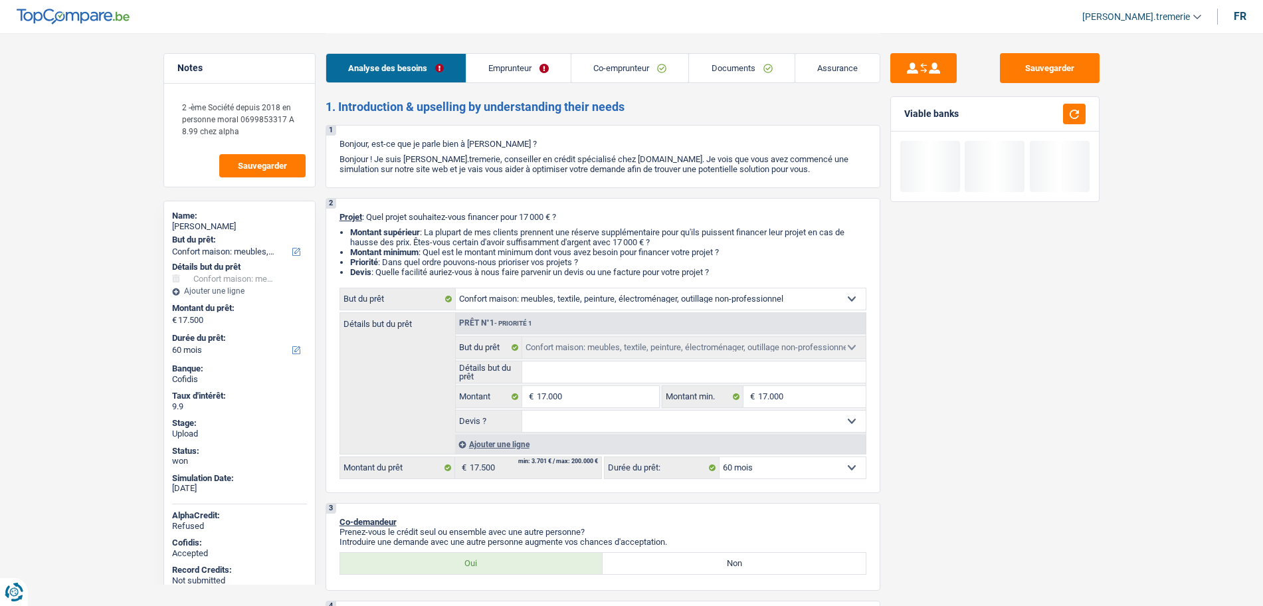
select select "84"
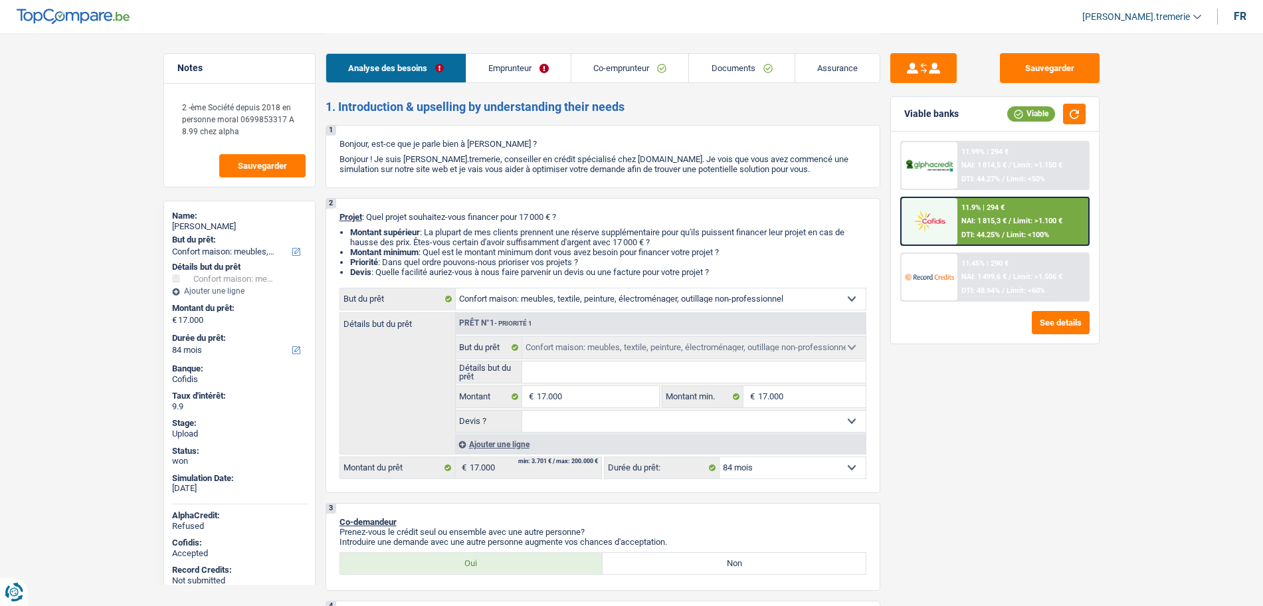
click at [927, 229] on img at bounding box center [929, 221] width 49 height 25
